Goal: Find specific page/section: Find specific page/section

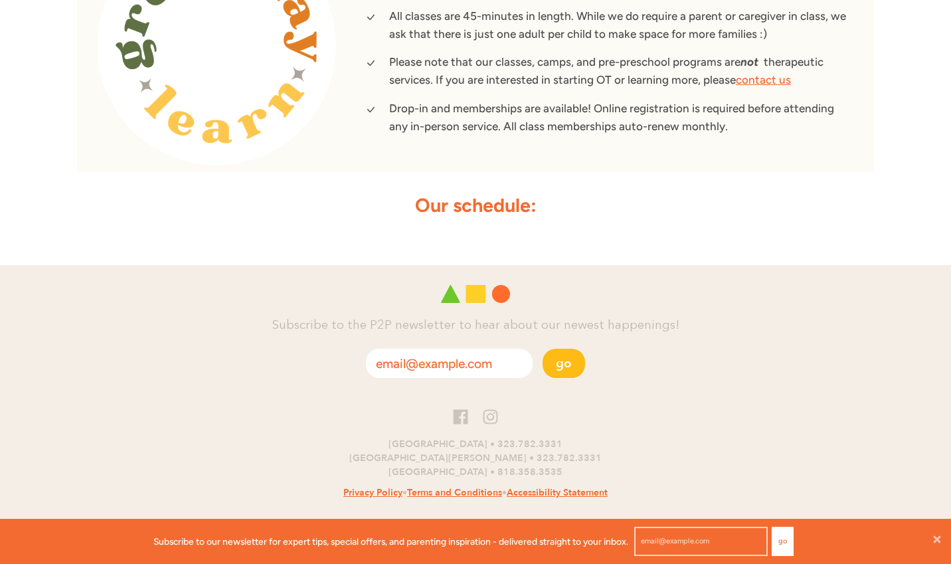
scroll to position [531, 0]
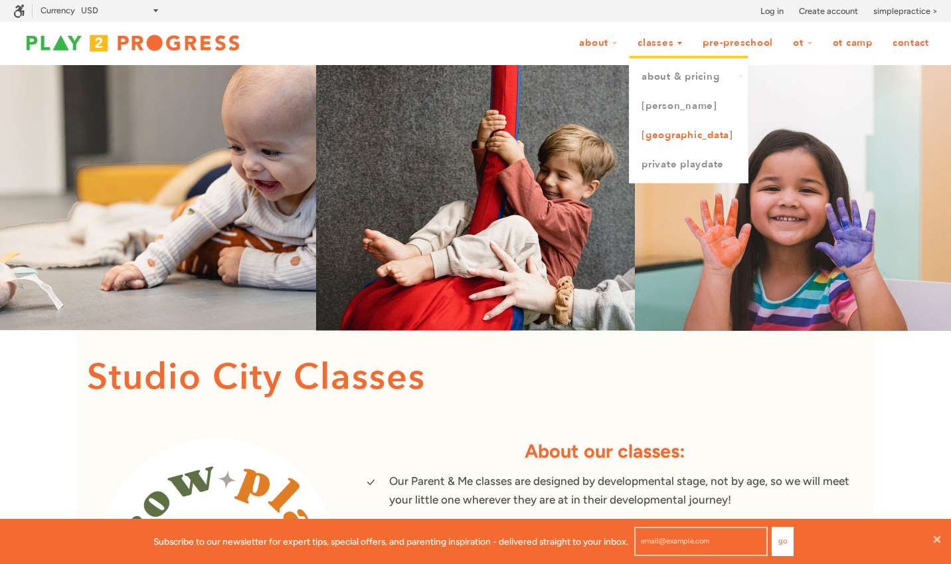
click at [669, 133] on link "[GEOGRAPHIC_DATA]" at bounding box center [689, 135] width 118 height 29
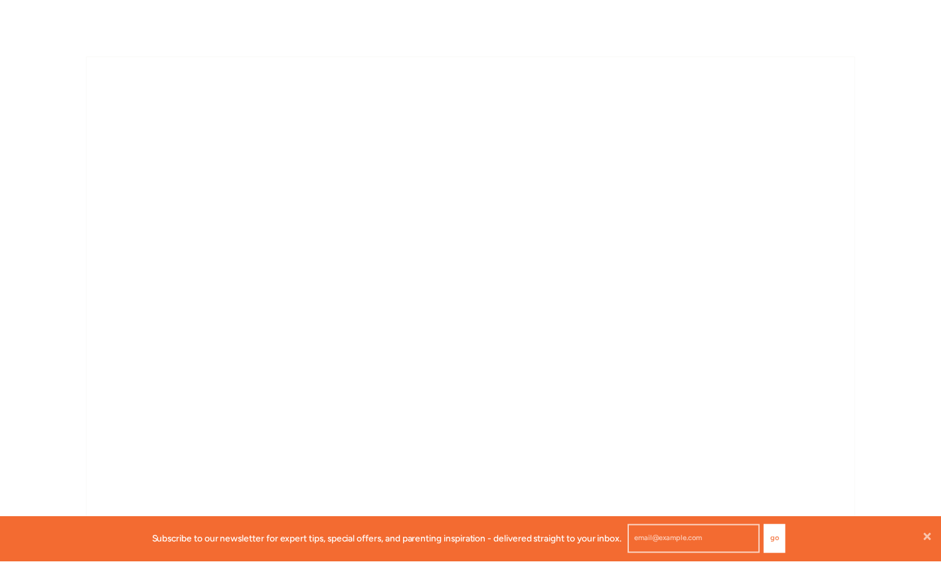
scroll to position [11, 11]
